Goal: Communication & Community: Answer question/provide support

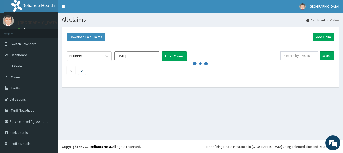
scroll to position [7, 0]
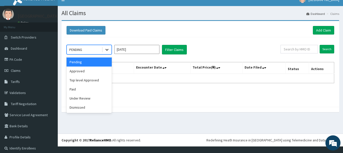
click at [109, 47] on icon at bounding box center [107, 49] width 5 height 5
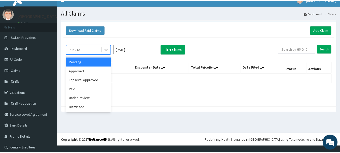
scroll to position [0, 0]
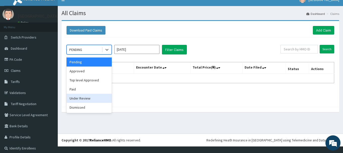
click at [82, 101] on div "Under Review" at bounding box center [89, 98] width 45 height 9
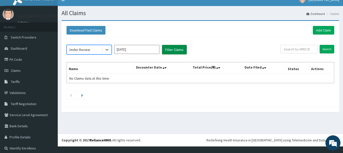
click at [180, 48] on button "Filter Claims" at bounding box center [174, 50] width 25 height 10
click at [172, 52] on button "Filter Claims" at bounding box center [174, 50] width 25 height 10
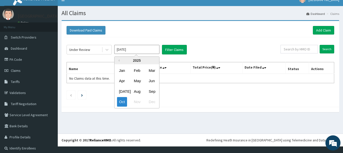
click at [156, 52] on input "Oct 2025" at bounding box center [136, 49] width 45 height 9
click at [126, 103] on div "Oct" at bounding box center [122, 101] width 10 height 9
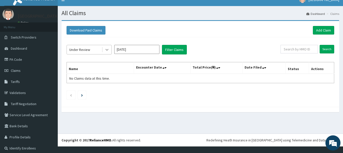
click at [108, 48] on icon at bounding box center [107, 49] width 5 height 5
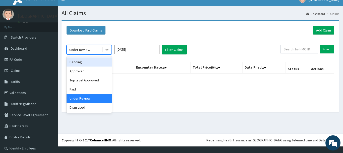
click at [98, 62] on div "Pending" at bounding box center [89, 61] width 45 height 9
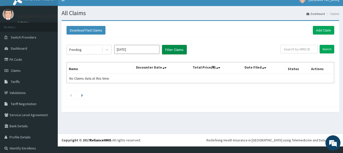
click at [167, 52] on button "Filter Claims" at bounding box center [174, 50] width 25 height 10
click at [108, 49] on icon at bounding box center [107, 50] width 3 height 2
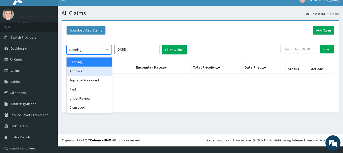
click at [87, 70] on div "Approved" at bounding box center [89, 70] width 45 height 9
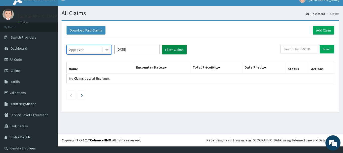
click at [171, 53] on button "Filter Claims" at bounding box center [174, 50] width 25 height 10
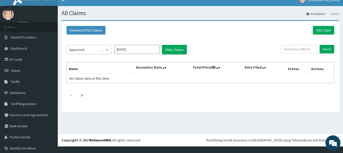
click at [107, 49] on icon at bounding box center [107, 49] width 5 height 5
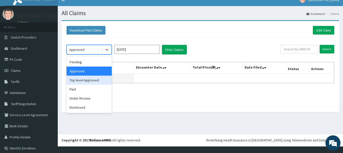
click at [87, 81] on div "Top level Approved" at bounding box center [89, 79] width 45 height 9
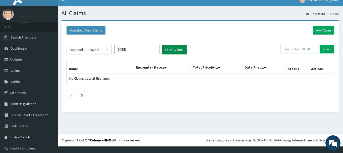
click at [169, 51] on button "Filter Claims" at bounding box center [174, 50] width 25 height 10
click at [106, 50] on icon at bounding box center [107, 50] width 3 height 2
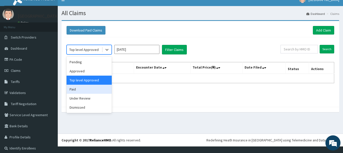
click at [78, 92] on div "Paid" at bounding box center [89, 88] width 45 height 9
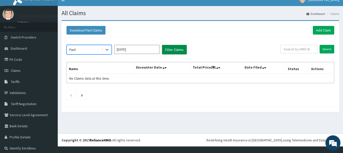
click at [177, 51] on button "Filter Claims" at bounding box center [174, 50] width 25 height 10
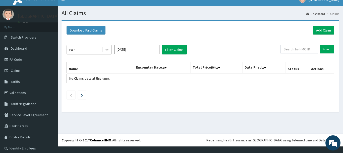
click at [106, 49] on icon at bounding box center [107, 50] width 3 height 2
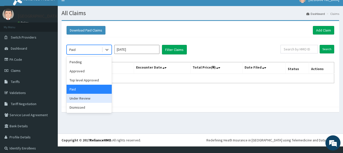
click at [81, 97] on div "Under Review" at bounding box center [89, 98] width 45 height 9
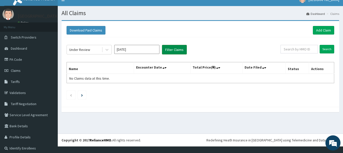
click at [165, 50] on button "Filter Claims" at bounding box center [174, 50] width 25 height 10
click at [174, 52] on button "Filter Claims" at bounding box center [174, 50] width 25 height 10
click at [152, 48] on input "[DATE]" at bounding box center [136, 49] width 45 height 9
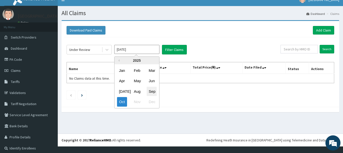
click at [152, 91] on div "Sep" at bounding box center [152, 90] width 10 height 9
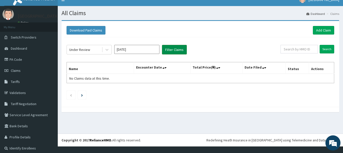
click at [182, 54] on button "Filter Claims" at bounding box center [174, 50] width 25 height 10
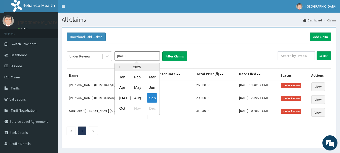
click at [154, 56] on input "[DATE]" at bounding box center [136, 55] width 45 height 9
click at [137, 97] on div "Aug" at bounding box center [137, 97] width 10 height 9
click at [151, 56] on input "Aug 2025" at bounding box center [136, 55] width 45 height 9
click at [149, 98] on div "Sep" at bounding box center [152, 97] width 10 height 9
type input "[DATE]"
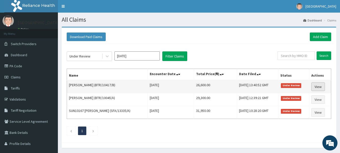
click at [318, 88] on link "View" at bounding box center [318, 86] width 14 height 9
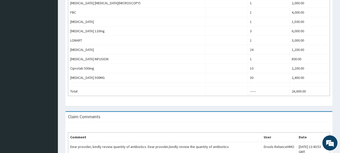
scroll to position [253, 0]
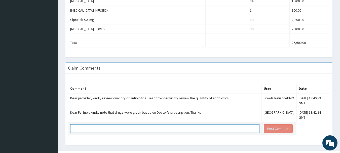
click at [167, 124] on textarea at bounding box center [164, 128] width 189 height 9
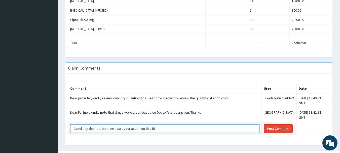
click at [180, 124] on textarea "Good day dear partner, we await your action on this bill" at bounding box center [164, 128] width 189 height 9
type textarea "Good day dear partner, we await your action on this bill"
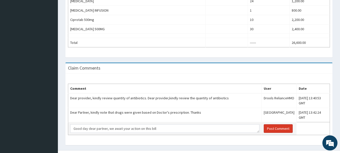
click at [265, 124] on button "Post Comment" at bounding box center [278, 128] width 29 height 9
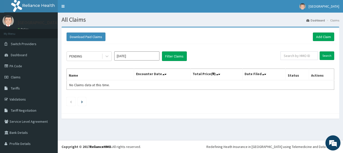
click at [139, 56] on input "Oct 2025" at bounding box center [136, 55] width 45 height 9
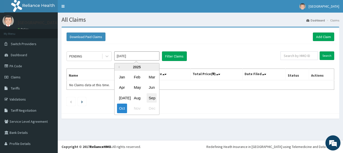
click at [156, 96] on div "Sep" at bounding box center [152, 97] width 10 height 9
type input "Sep 2025"
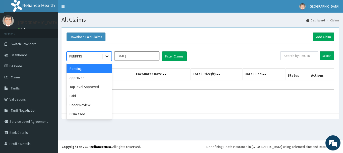
click at [105, 54] on icon at bounding box center [107, 56] width 5 height 5
click at [88, 106] on div "Under Review" at bounding box center [89, 104] width 45 height 9
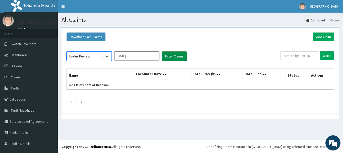
click at [168, 57] on button "Filter Claims" at bounding box center [174, 56] width 25 height 10
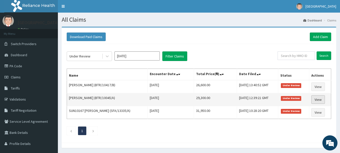
click at [318, 98] on link "View" at bounding box center [318, 99] width 14 height 9
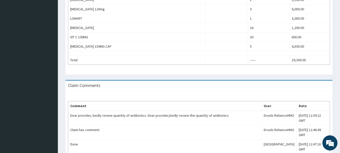
scroll to position [247, 0]
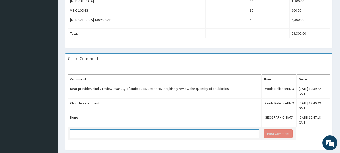
click at [160, 129] on textarea at bounding box center [164, 133] width 189 height 9
paste textarea "Good day dear partner, we await your action on this bill"
type textarea "Good day dear partner, we await your action on this bill"
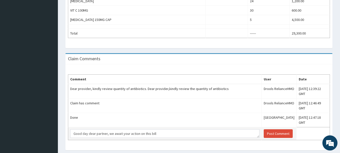
click at [262, 127] on td "Post Comment" at bounding box center [278, 133] width 35 height 13
click at [264, 129] on button "Post Comment" at bounding box center [278, 133] width 29 height 9
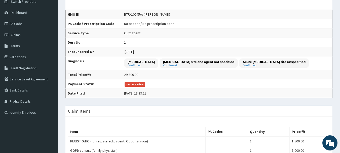
scroll to position [0, 0]
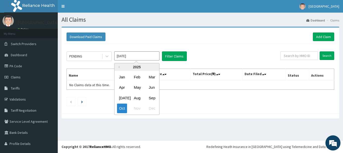
click at [154, 57] on input "Oct 2025" at bounding box center [136, 55] width 45 height 9
click at [152, 94] on div "Sep" at bounding box center [152, 97] width 10 height 9
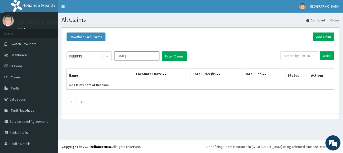
type input "Sep 2025"
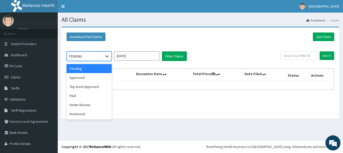
click at [106, 56] on icon at bounding box center [107, 56] width 5 height 5
click at [92, 102] on div "Under Review" at bounding box center [89, 104] width 45 height 9
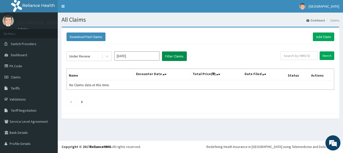
click at [172, 55] on button "Filter Claims" at bounding box center [174, 56] width 25 height 10
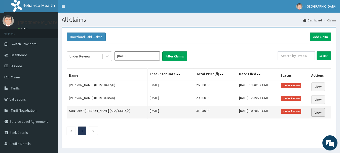
click at [318, 112] on link "View" at bounding box center [318, 112] width 14 height 9
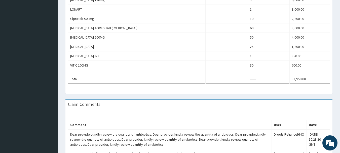
scroll to position [268, 0]
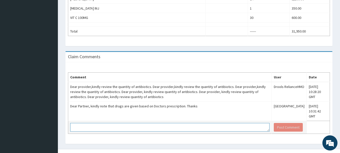
click at [152, 123] on textarea at bounding box center [169, 127] width 199 height 9
paste textarea "Good day dear partner, we await your action on this bill"
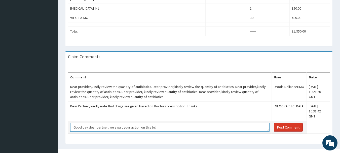
type textarea "Good day dear partner, we await your action on this bill"
click at [287, 124] on button "Post Comment" at bounding box center [288, 127] width 29 height 9
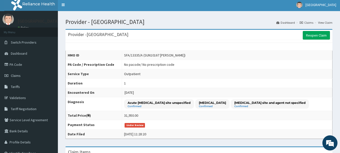
scroll to position [0, 0]
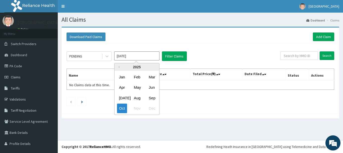
click at [154, 55] on input "[DATE]" at bounding box center [136, 55] width 45 height 9
click at [156, 98] on div "Sep" at bounding box center [152, 97] width 10 height 9
type input "[DATE]"
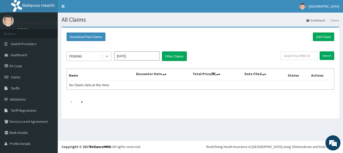
click at [104, 57] on div at bounding box center [107, 56] width 9 height 9
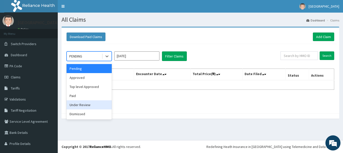
click at [91, 103] on div "Under Review" at bounding box center [89, 104] width 45 height 9
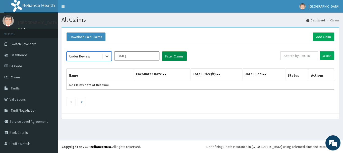
click at [175, 57] on button "Filter Claims" at bounding box center [174, 56] width 25 height 10
